Goal: Task Accomplishment & Management: Manage account settings

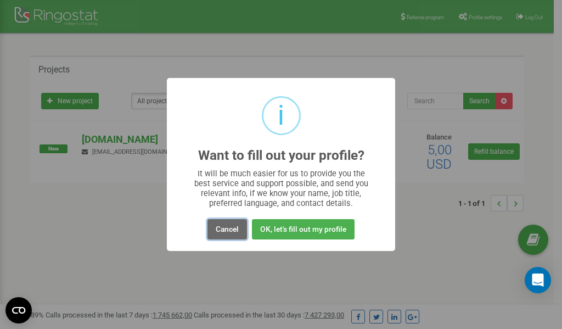
click at [229, 229] on button "Cancel" at bounding box center [227, 229] width 40 height 20
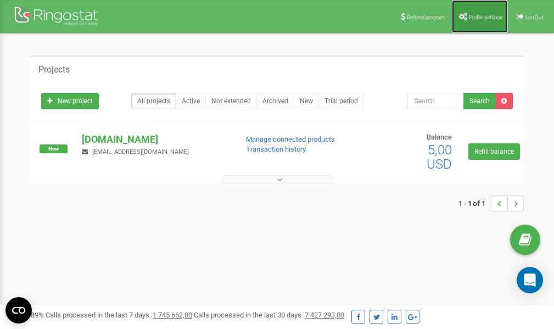
click at [486, 17] on span "Profile settings" at bounding box center [485, 17] width 33 height 6
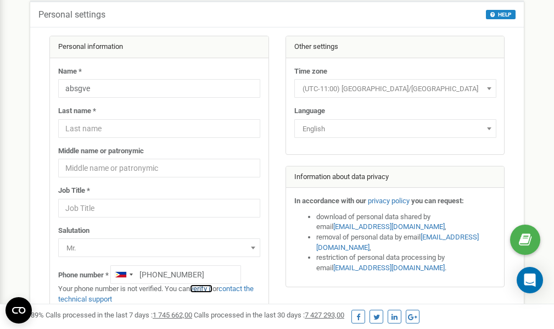
click at [209, 288] on link "verify it" at bounding box center [201, 288] width 23 height 8
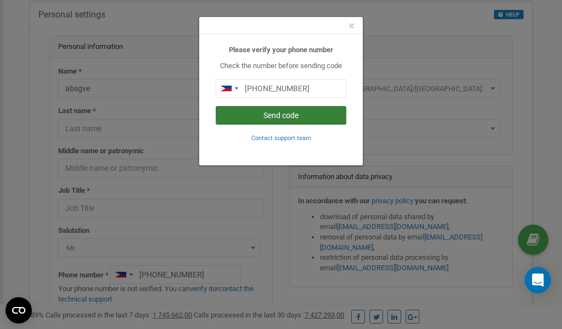
click at [274, 116] on button "Send code" at bounding box center [281, 115] width 131 height 19
